Goal: Transaction & Acquisition: Purchase product/service

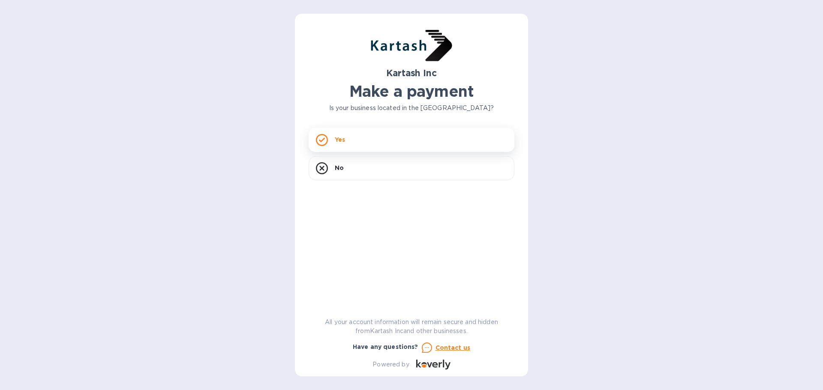
click at [370, 147] on div "Yes" at bounding box center [412, 140] width 206 height 24
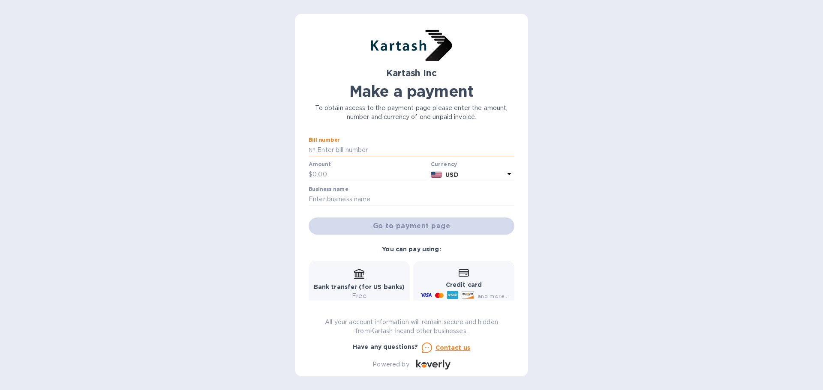
click at [370, 147] on input "text" at bounding box center [414, 150] width 199 height 13
type input "0050038"
click at [360, 179] on input "text" at bounding box center [369, 174] width 115 height 13
type input "600"
click at [349, 202] on input "text" at bounding box center [412, 199] width 206 height 13
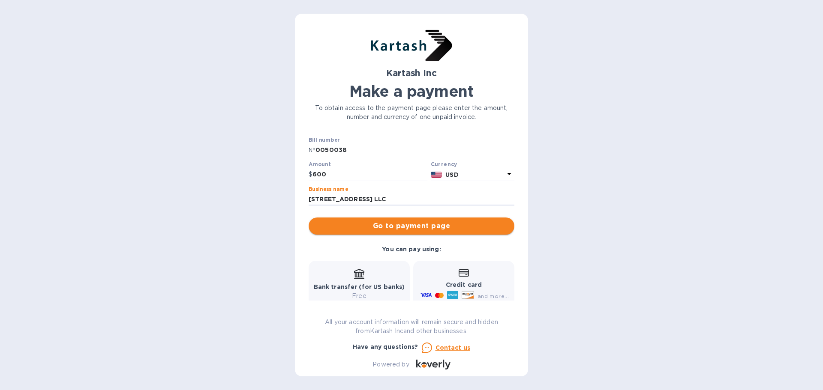
type input "[STREET_ADDRESS] LLC"
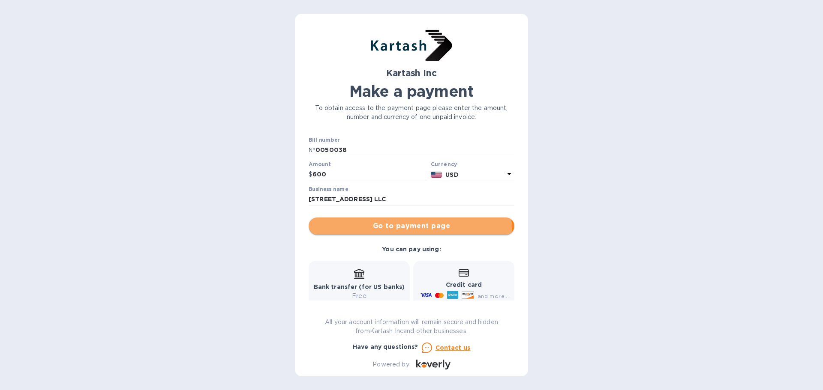
click at [401, 228] on span "Go to payment page" at bounding box center [411, 226] width 192 height 10
